Goal: Information Seeking & Learning: Learn about a topic

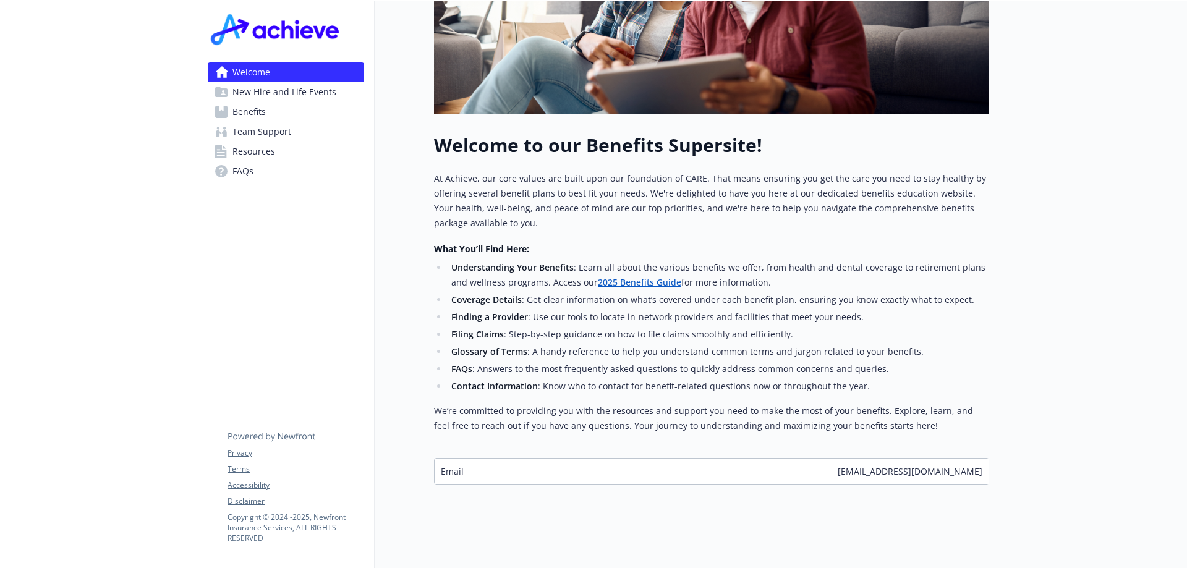
scroll to position [324, 0]
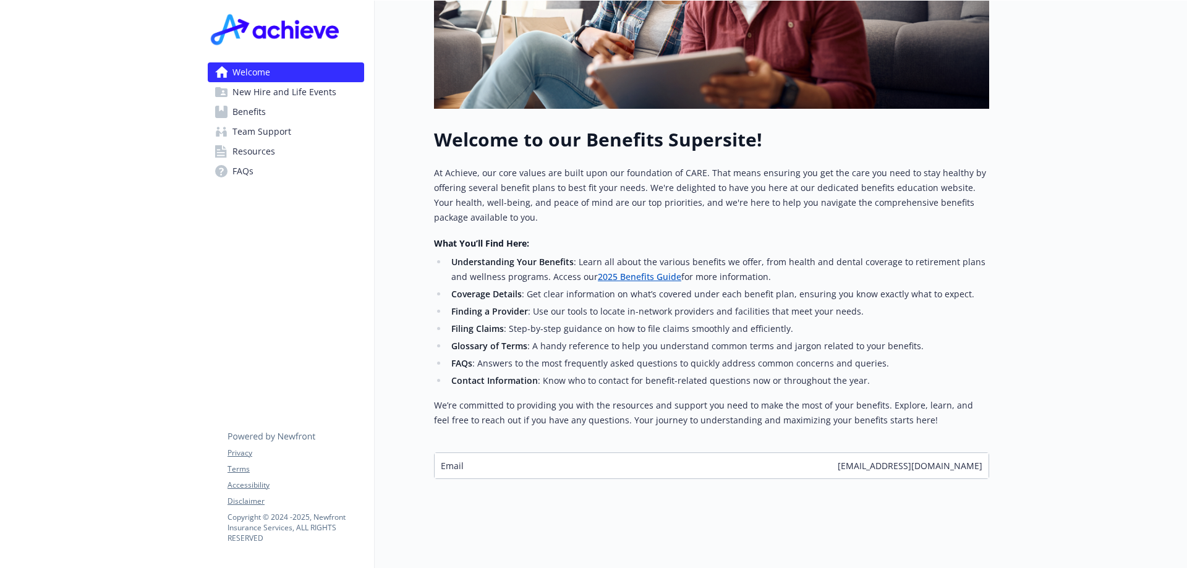
click at [246, 109] on span "Benefits" at bounding box center [248, 112] width 33 height 20
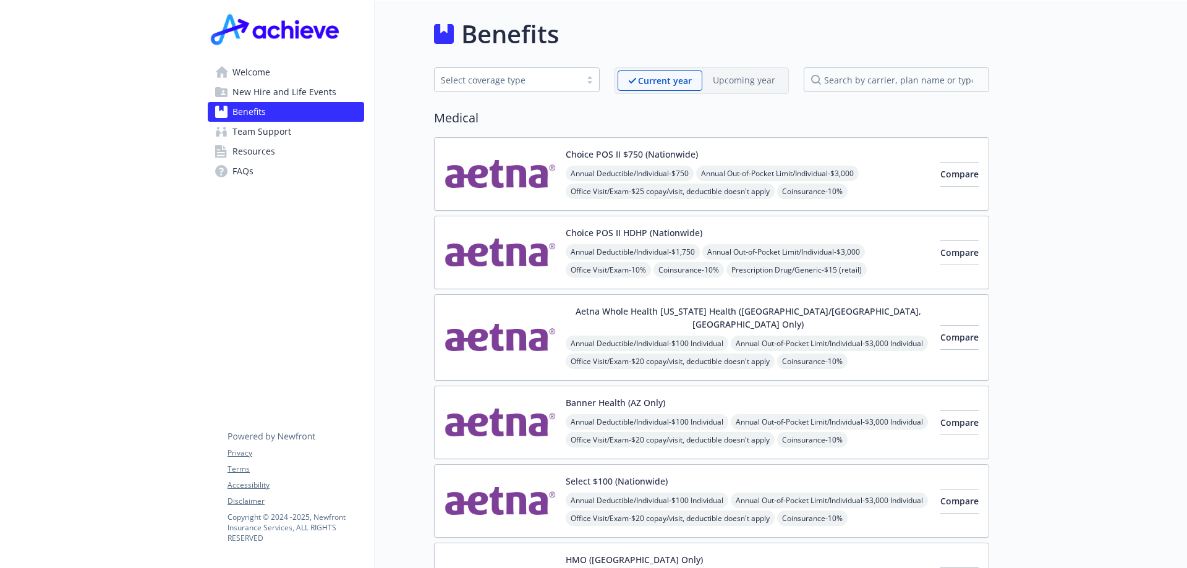
click at [725, 82] on p "Upcoming year" at bounding box center [744, 80] width 62 height 13
click at [247, 89] on span "New Hire and Life Events" at bounding box center [284, 92] width 104 height 20
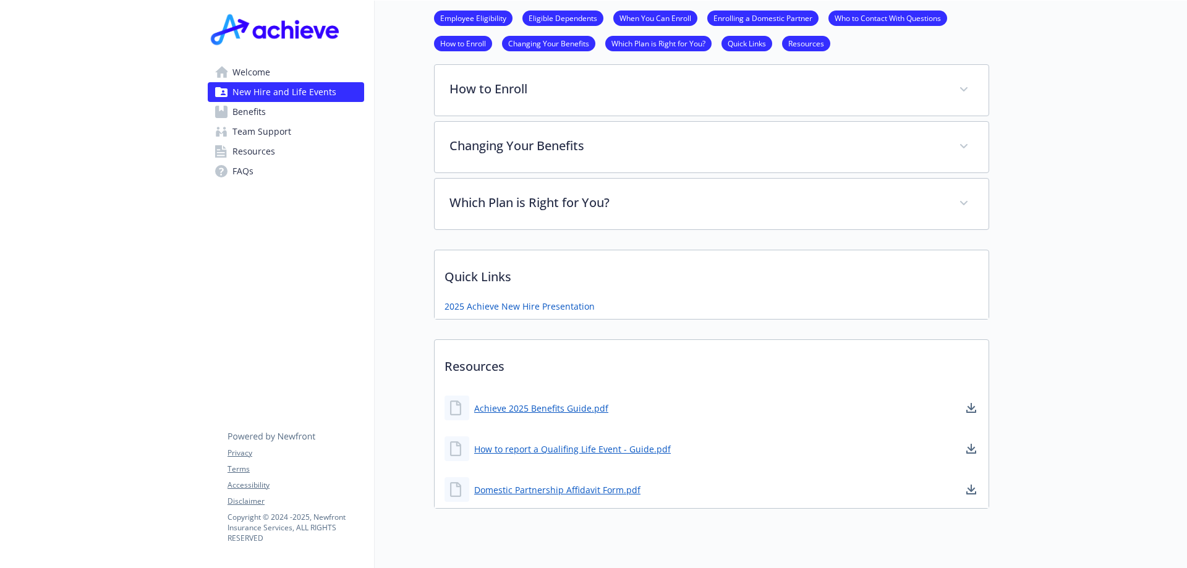
scroll to position [719, 0]
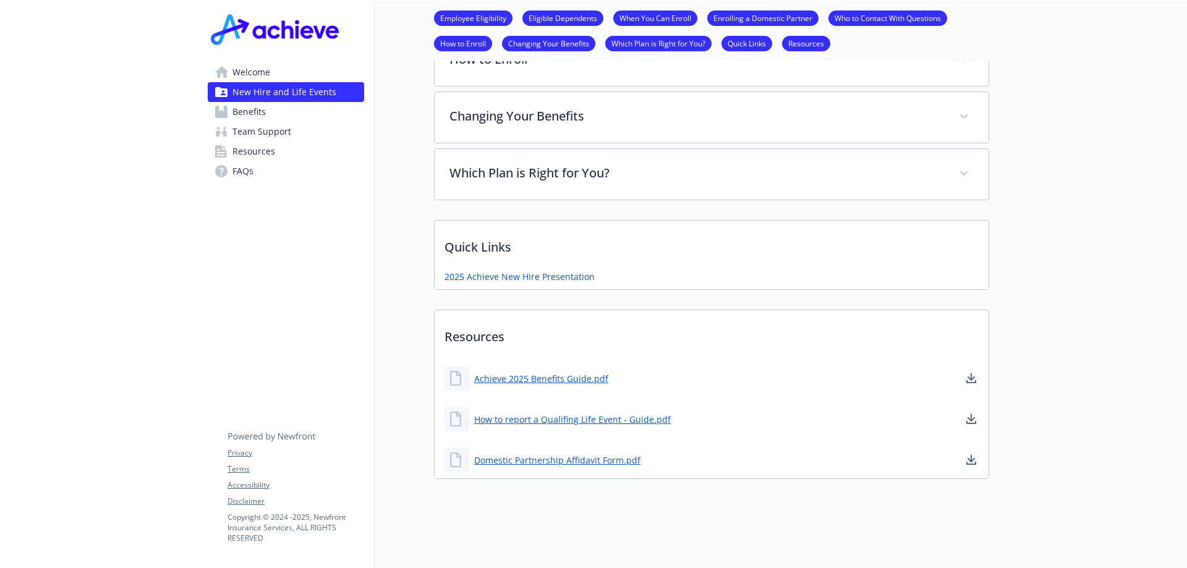
click at [263, 108] on span "Benefits" at bounding box center [248, 112] width 33 height 20
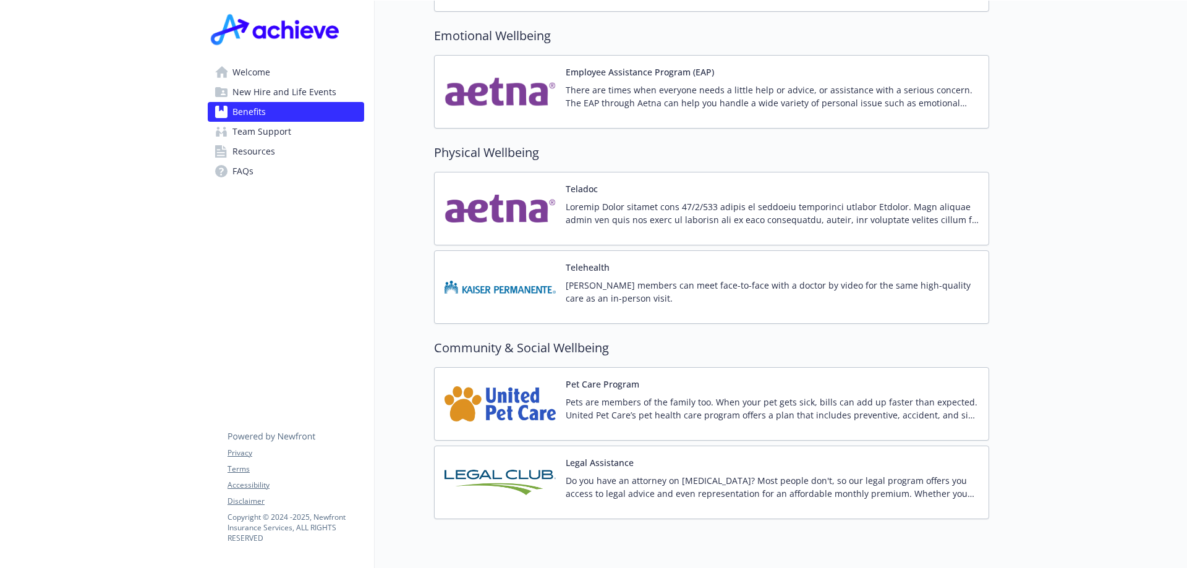
scroll to position [2363, 0]
